Goal: Transaction & Acquisition: Purchase product/service

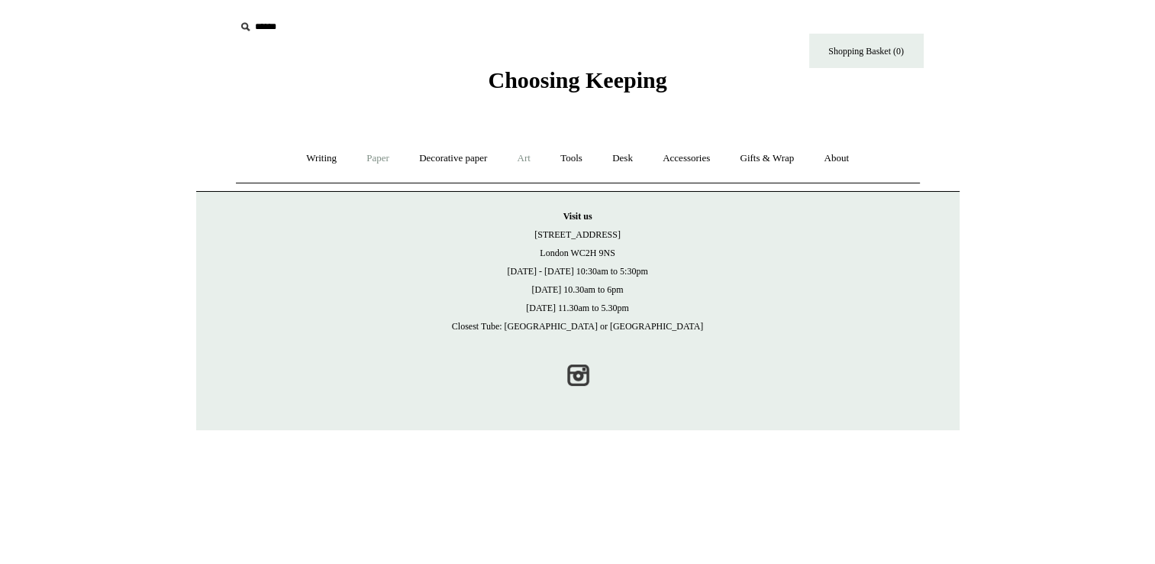
click at [525, 157] on link "Art +" at bounding box center [524, 158] width 40 height 40
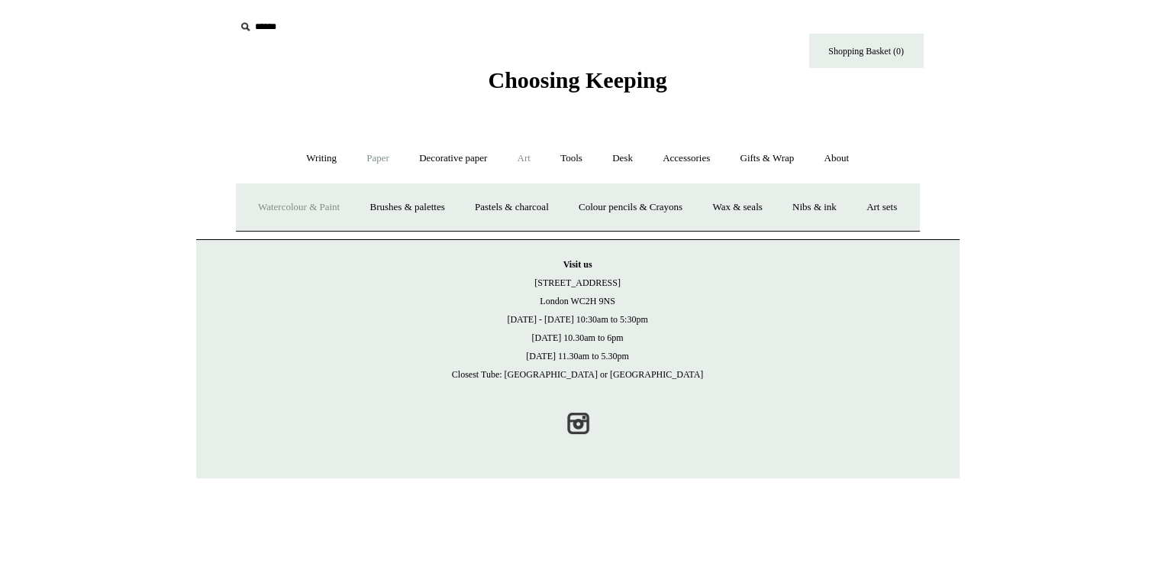
click at [338, 202] on link "Watercolour & Paint" at bounding box center [298, 207] width 109 height 40
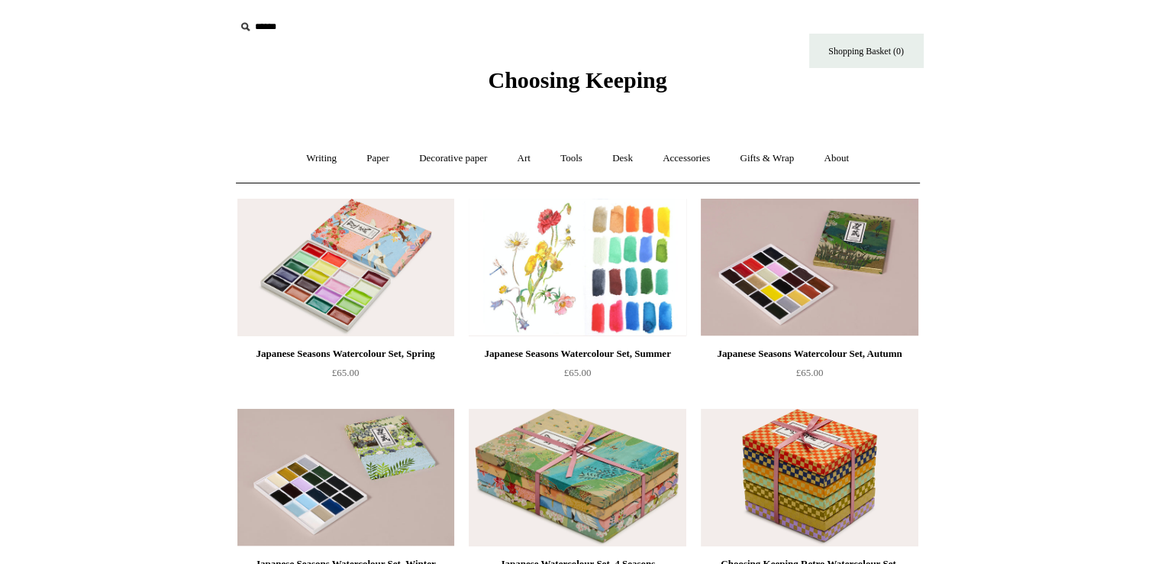
click at [587, 257] on img at bounding box center [577, 267] width 217 height 137
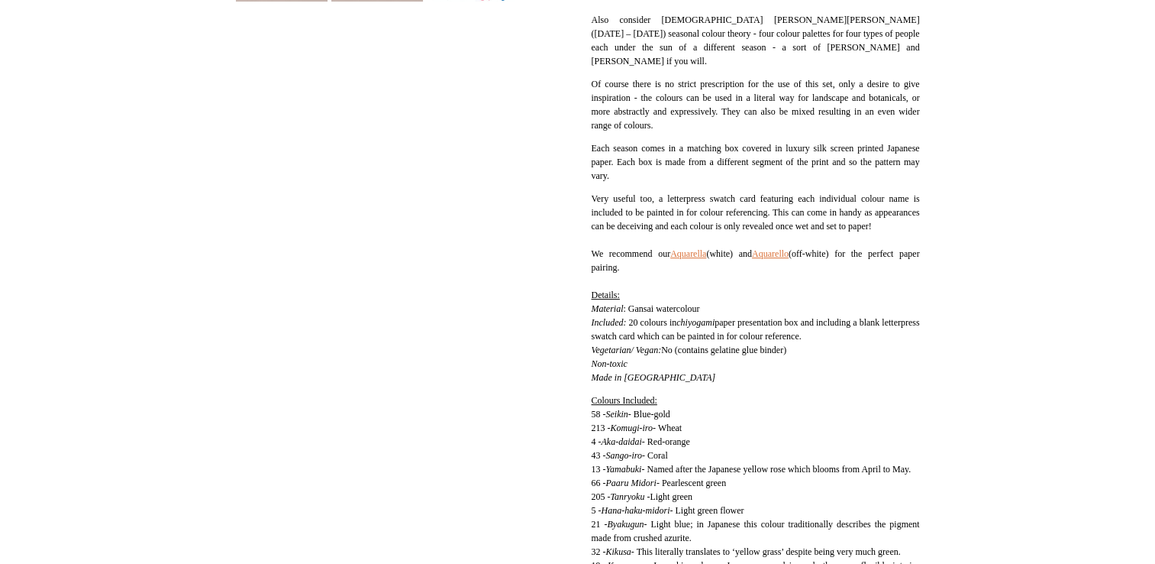
scroll to position [590, 0]
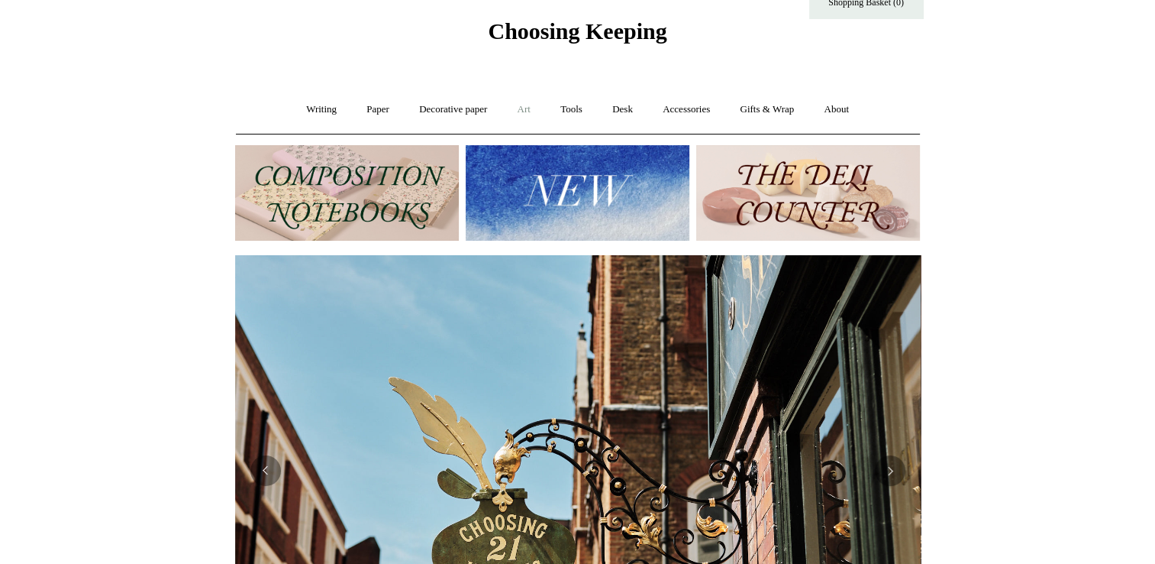
scroll to position [0, 686]
click at [525, 108] on link "Art +" at bounding box center [524, 109] width 40 height 40
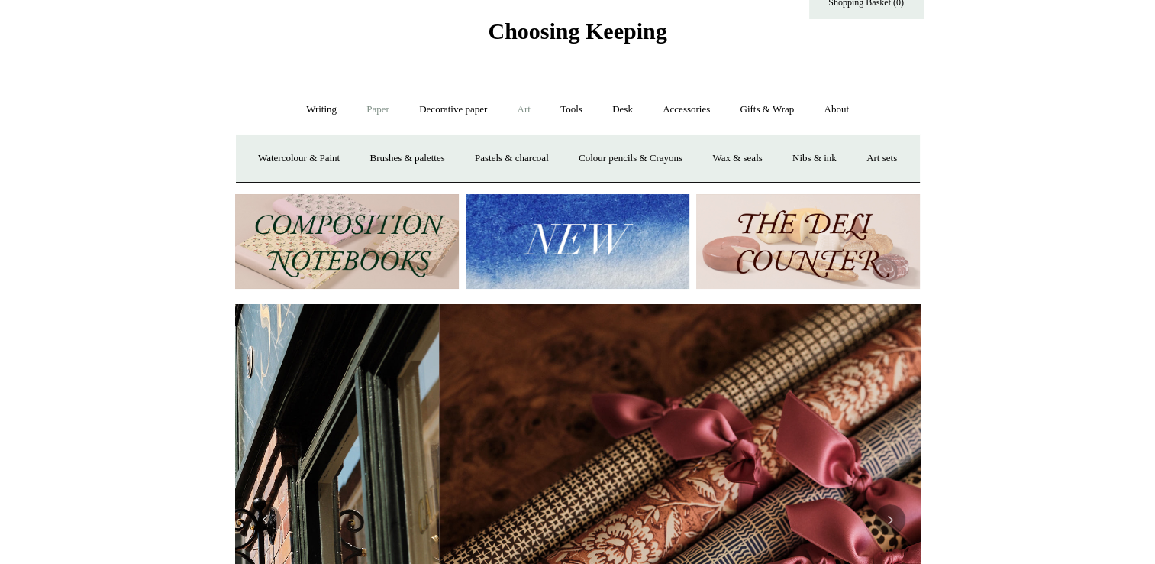
scroll to position [0, 1372]
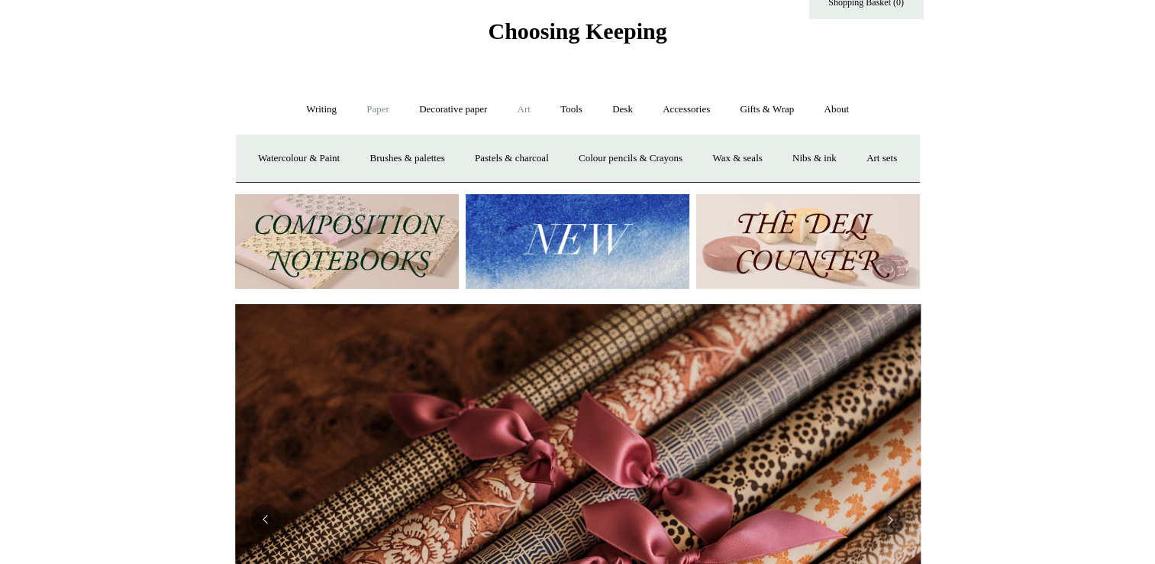
click at [371, 108] on link "Paper +" at bounding box center [378, 109] width 50 height 40
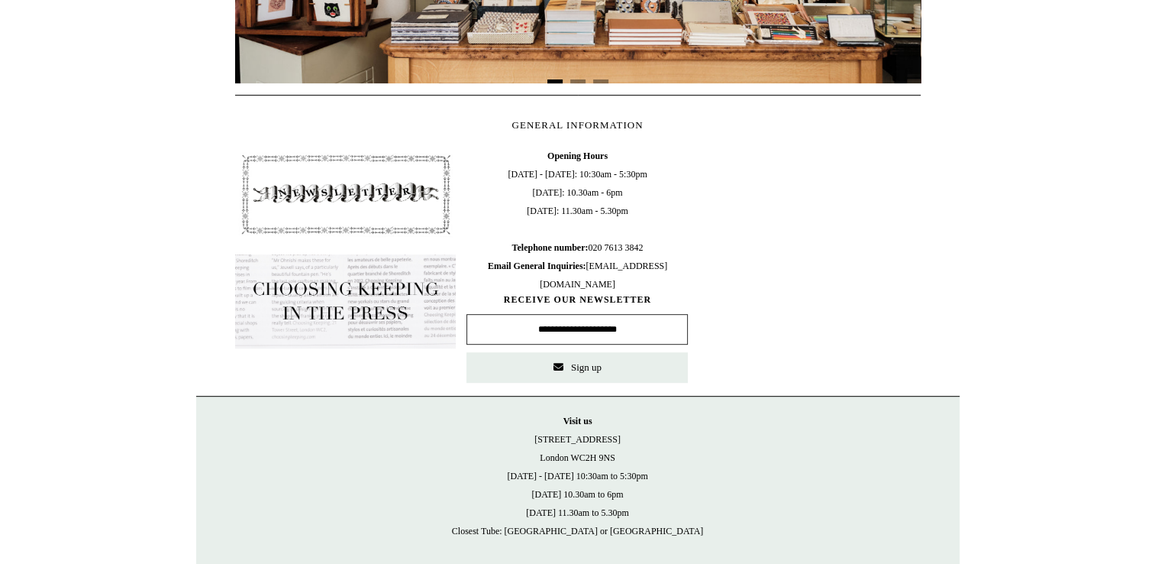
scroll to position [770, 0]
